Goal: Transaction & Acquisition: Purchase product/service

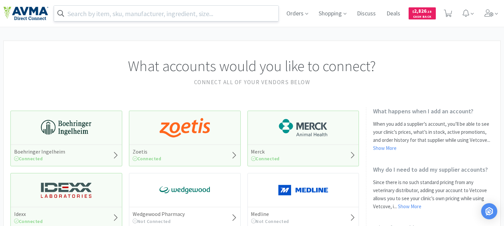
click at [135, 12] on input "text" at bounding box center [166, 13] width 224 height 15
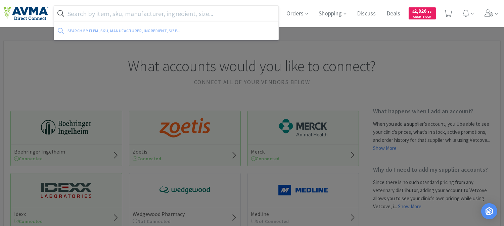
paste input "555.04505.3"
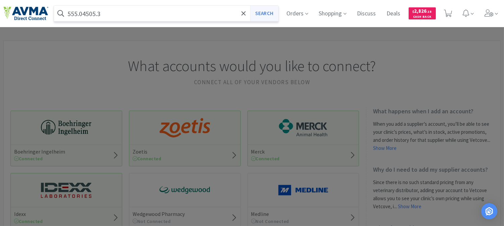
type input "555.04505.3"
click at [268, 15] on button "Search" at bounding box center [264, 13] width 28 height 15
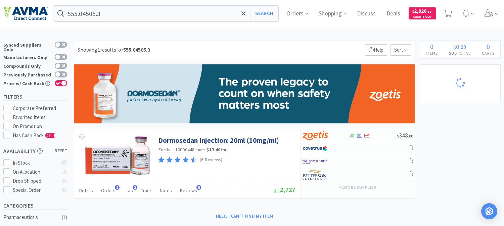
select select "2"
select select "1"
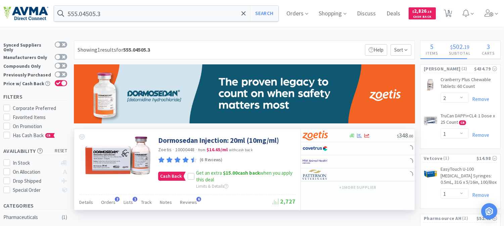
scroll to position [37, 0]
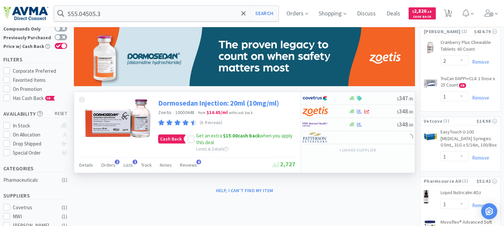
select select "1"
select select "5"
select select "1"
select select "2"
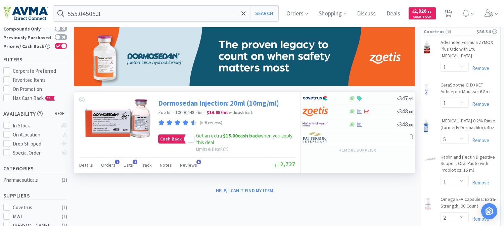
click at [207, 103] on link "Dormosedan Injection: 20ml (10mg/ml)" at bounding box center [218, 103] width 121 height 9
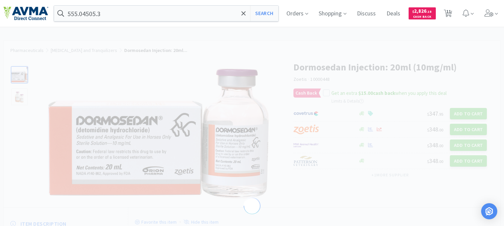
select select "119853"
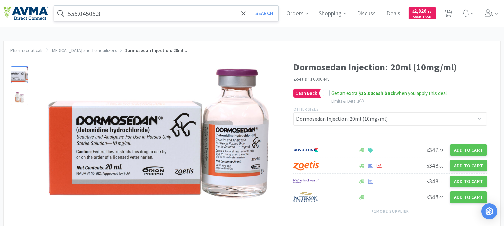
click at [134, 7] on input "555.04505.3" at bounding box center [166, 13] width 224 height 15
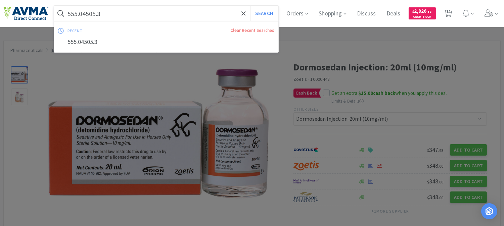
paste input "038658"
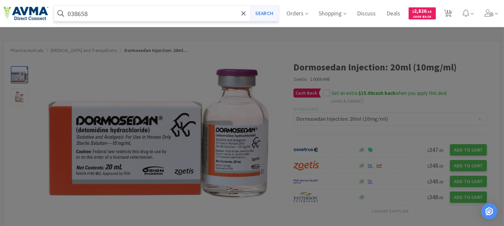
type input "038658"
click at [269, 15] on button "Search" at bounding box center [264, 13] width 28 height 15
select select "1"
select select "5"
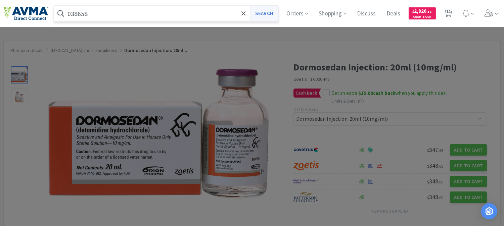
select select "1"
select select "2"
select select "1"
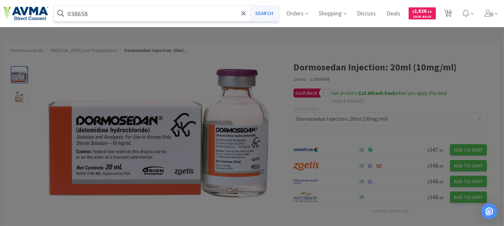
select select "1"
